Goal: Information Seeking & Learning: Learn about a topic

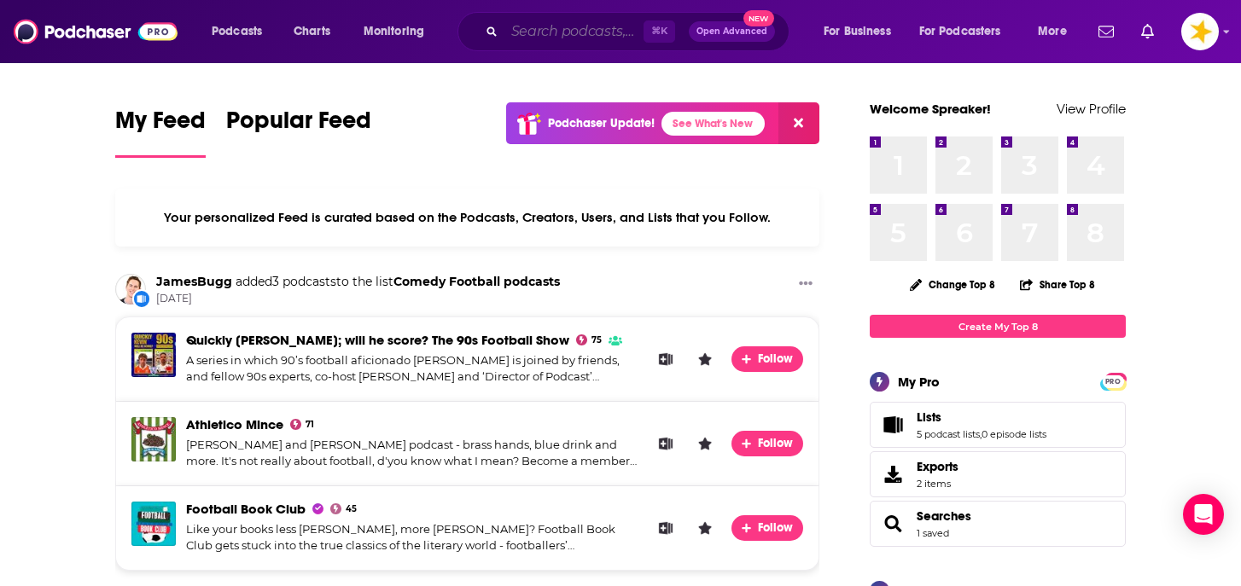
click at [615, 40] on input "Search podcasts, credits, & more..." at bounding box center [574, 31] width 139 height 27
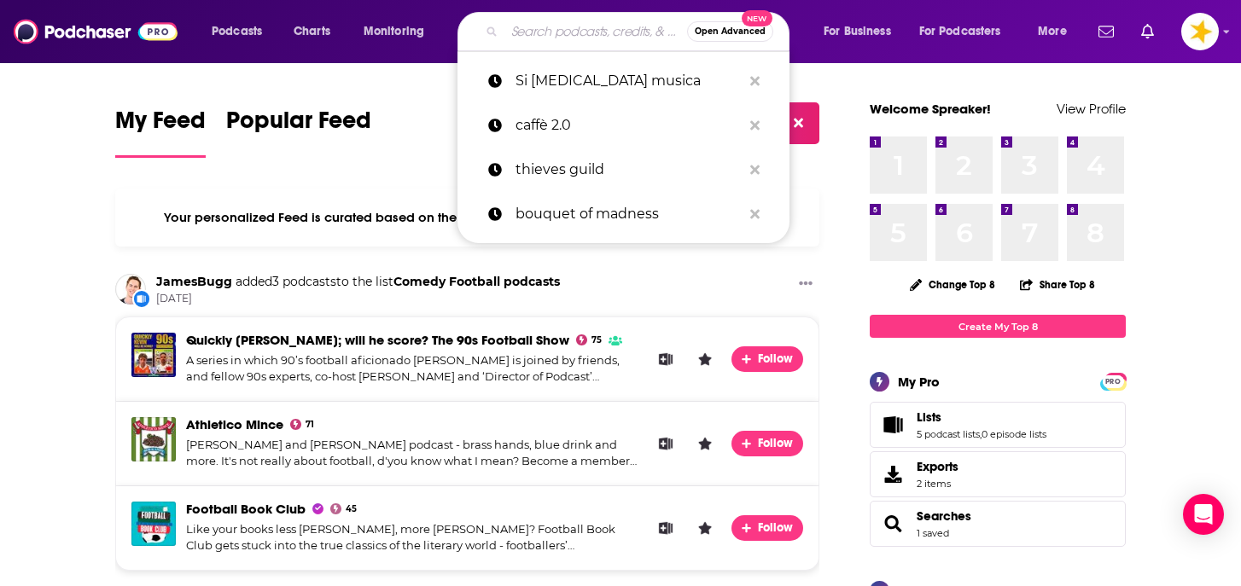
paste input "Forgotten Queers"
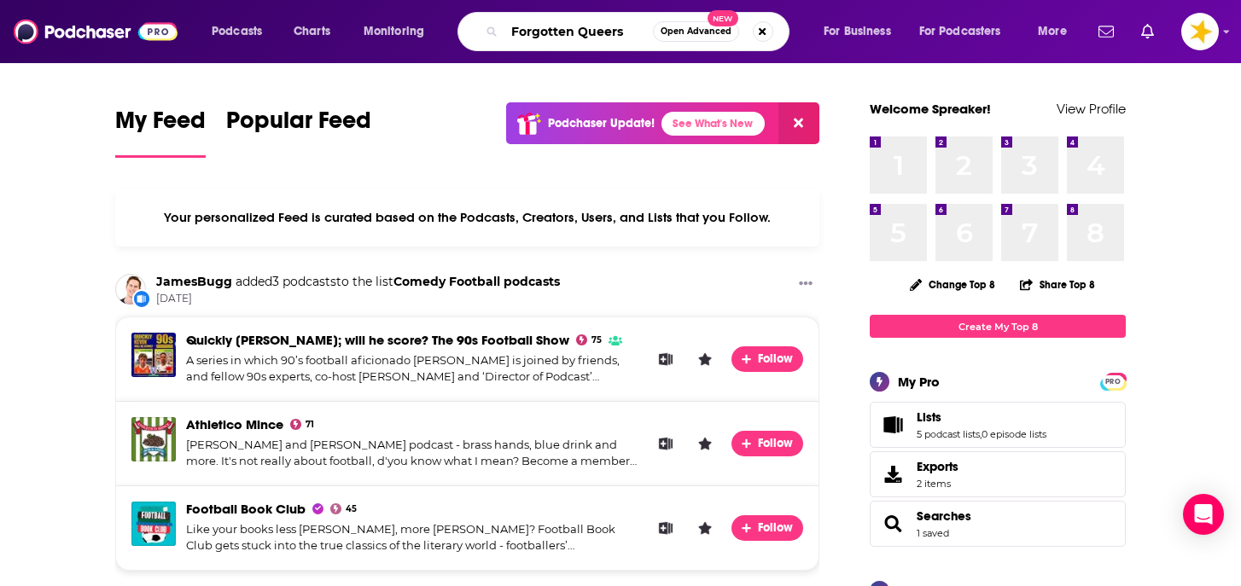
type input "Forgotten Queers"
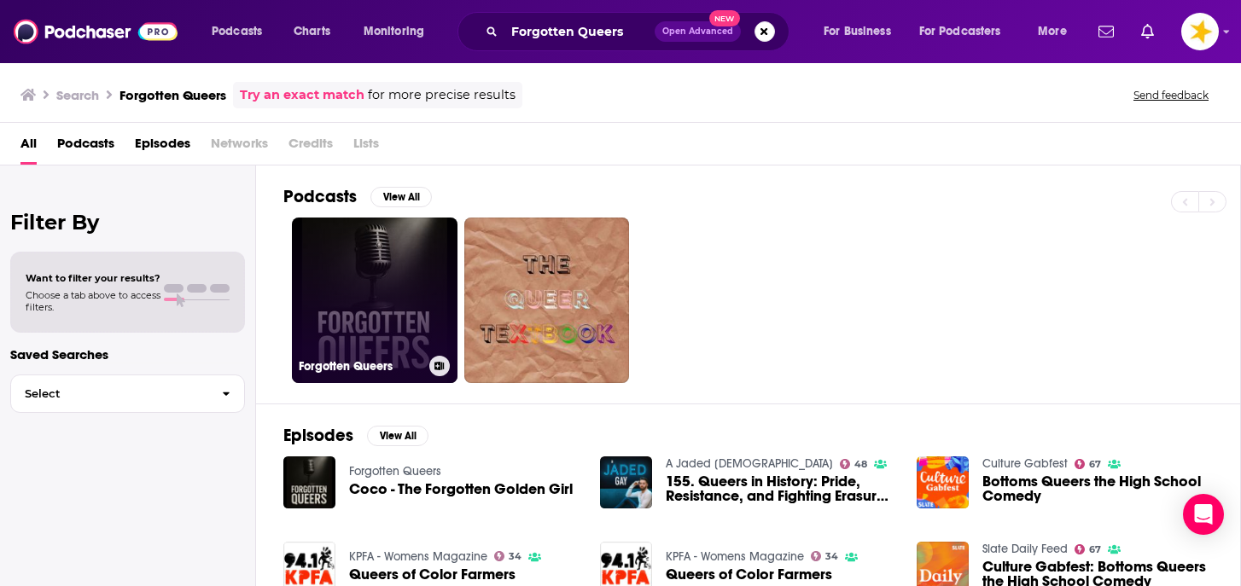
click at [415, 325] on link "Forgotten Queers" at bounding box center [375, 301] width 166 height 166
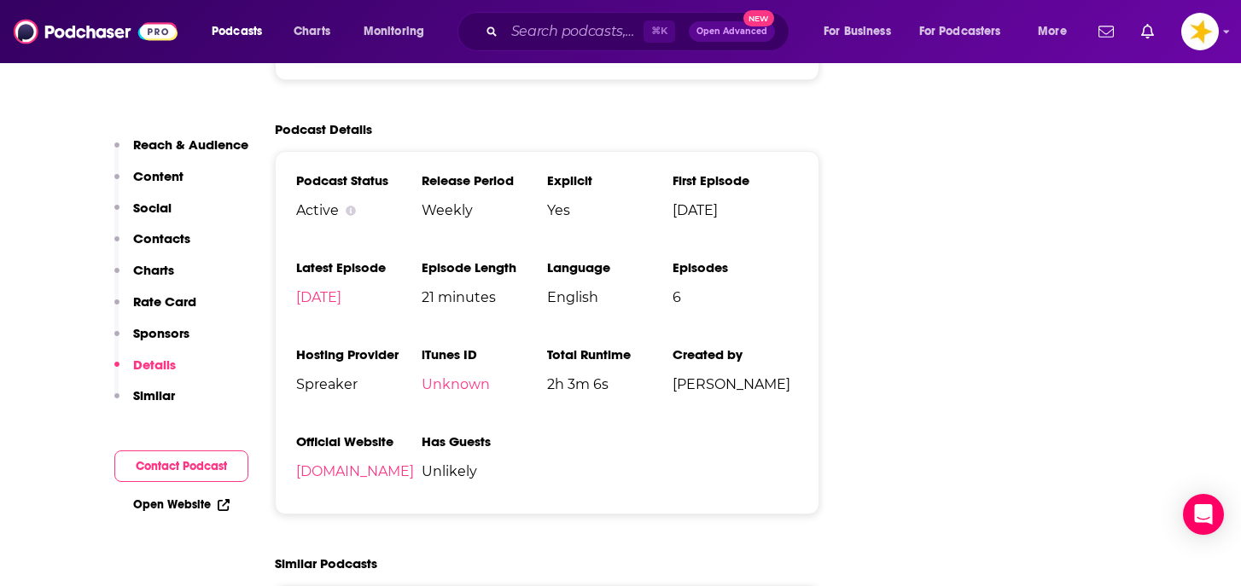
scroll to position [2051, 0]
